Goal: Information Seeking & Learning: Learn about a topic

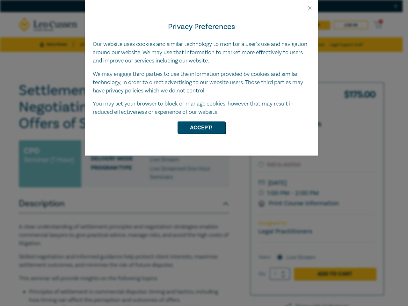
click at [204, 153] on div "Privacy Preferences Our website uses cookies and similar technology to monitor …" at bounding box center [201, 83] width 233 height 145
click at [310, 8] on button "Close" at bounding box center [310, 8] width 6 height 6
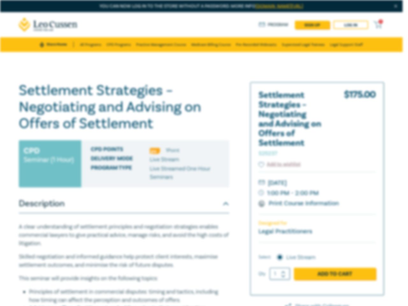
click at [202, 128] on h1 "Settlement Strategies – Negotiating and Advising on Offers of Settlement S25237" at bounding box center [124, 107] width 210 height 50
